Goal: Find contact information: Find contact information

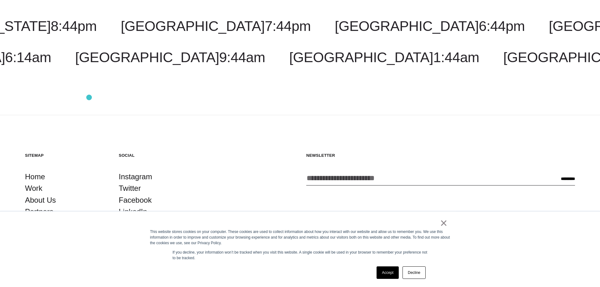
scroll to position [96, 0]
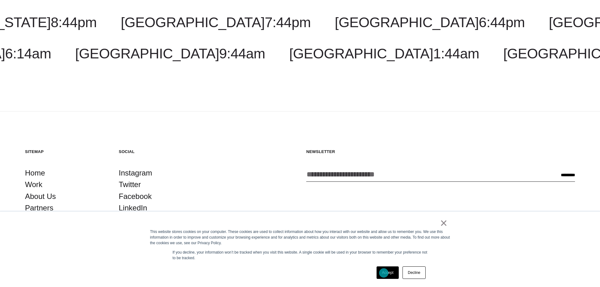
click at [384, 272] on link "Accept" at bounding box center [387, 272] width 22 height 12
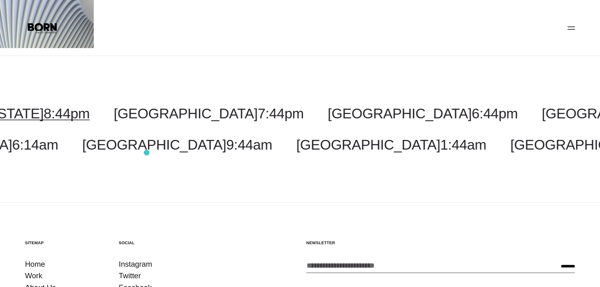
scroll to position [0, 0]
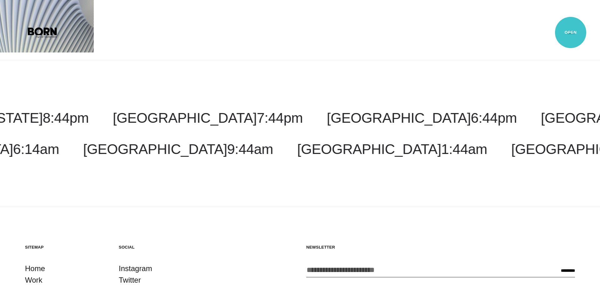
click at [570, 32] on button "Primary Menu" at bounding box center [570, 32] width 15 height 13
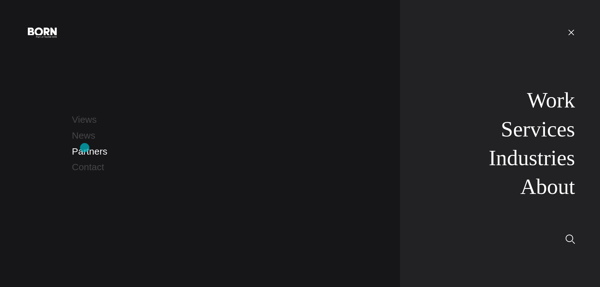
click at [86, 148] on link "Partners" at bounding box center [89, 151] width 35 height 10
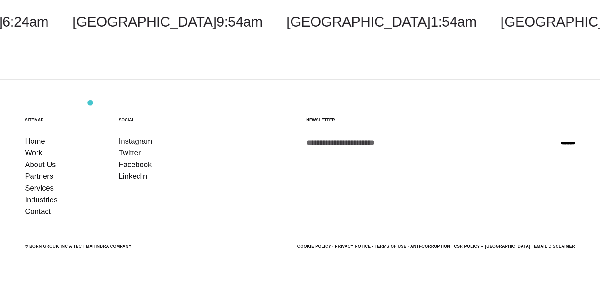
scroll to position [128, 0]
click at [40, 210] on link "Contact" at bounding box center [38, 211] width 26 height 12
click at [44, 162] on link "About Us" at bounding box center [40, 164] width 31 height 12
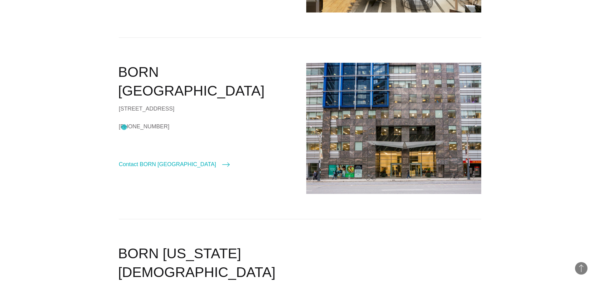
scroll to position [350, 0]
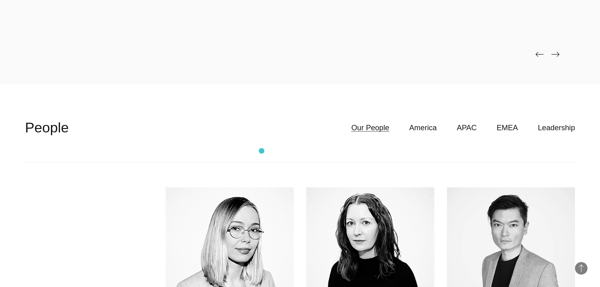
scroll to position [1847, 0]
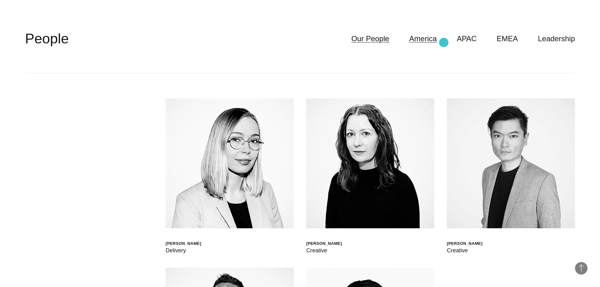
click at [437, 41] on link "America" at bounding box center [422, 39] width 27 height 12
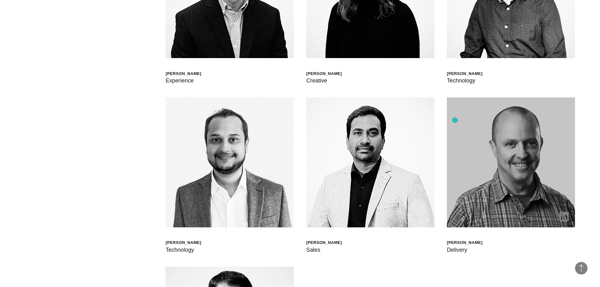
scroll to position [2166, 0]
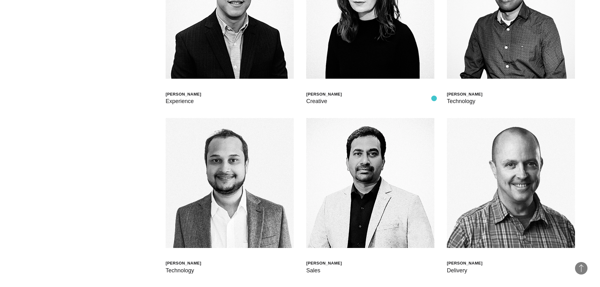
click at [434, 98] on div "Jen Higgins Creative" at bounding box center [370, 27] width 128 height 157
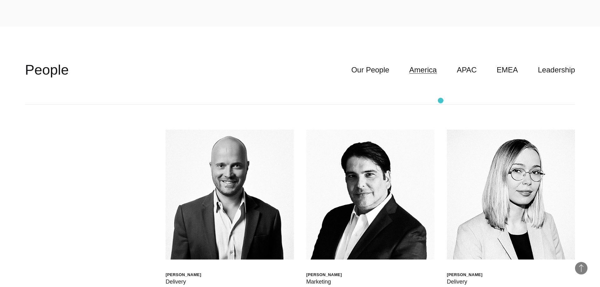
scroll to position [1784, 0]
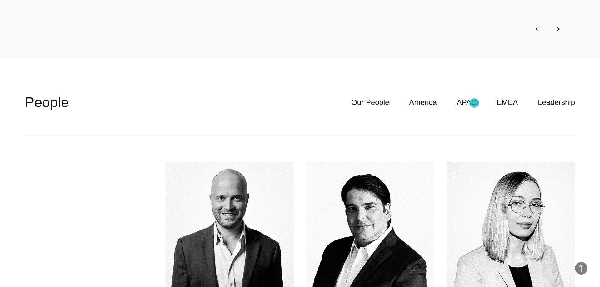
click at [474, 103] on link "APAC" at bounding box center [467, 102] width 20 height 12
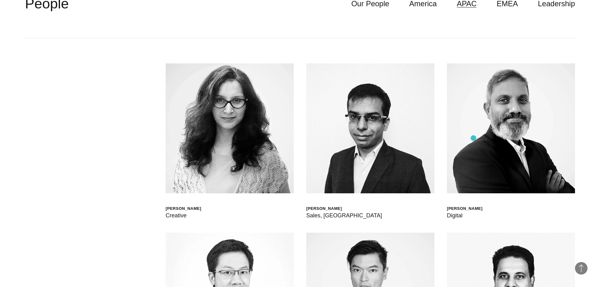
scroll to position [1752, 0]
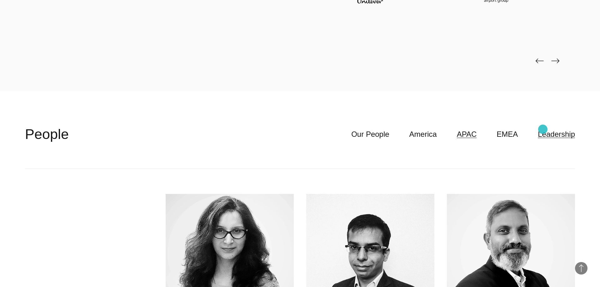
click at [562, 131] on link "Leadership" at bounding box center [555, 134] width 37 height 12
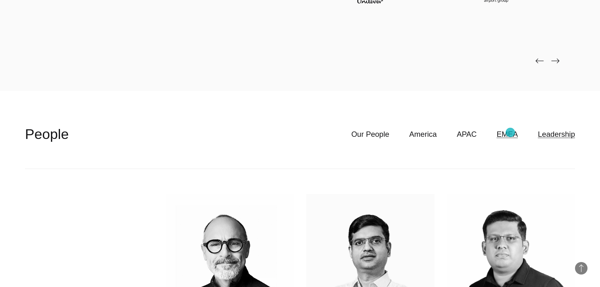
click at [510, 132] on link "EMEA" at bounding box center [506, 134] width 21 height 12
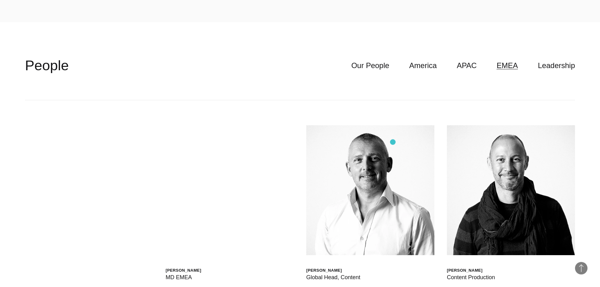
scroll to position [1879, 0]
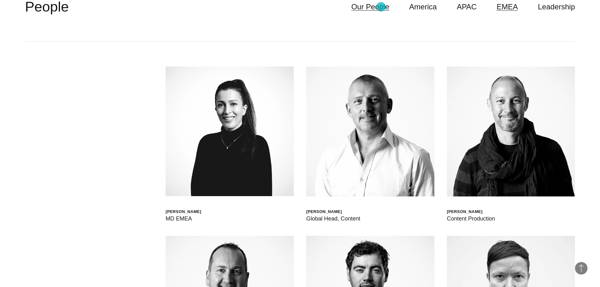
click at [381, 7] on link "Our People" at bounding box center [370, 7] width 38 height 12
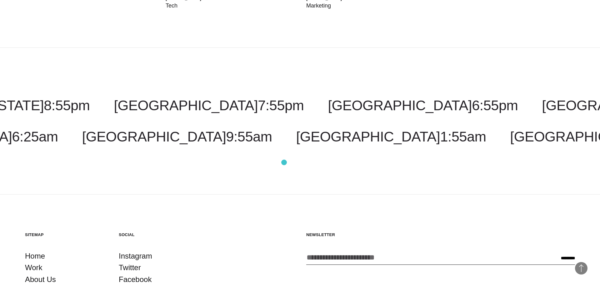
scroll to position [2376, 0]
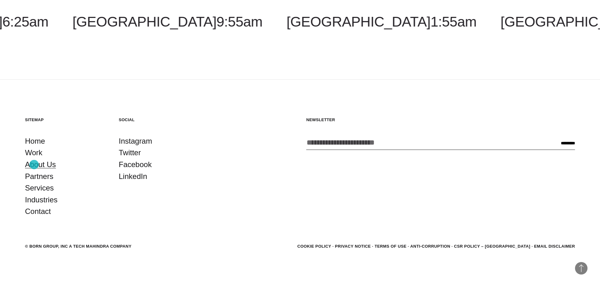
click at [34, 165] on link "About Us" at bounding box center [40, 165] width 31 height 12
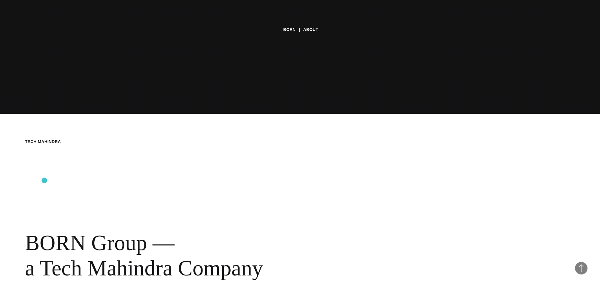
scroll to position [191, 0]
